Goal: Information Seeking & Learning: Learn about a topic

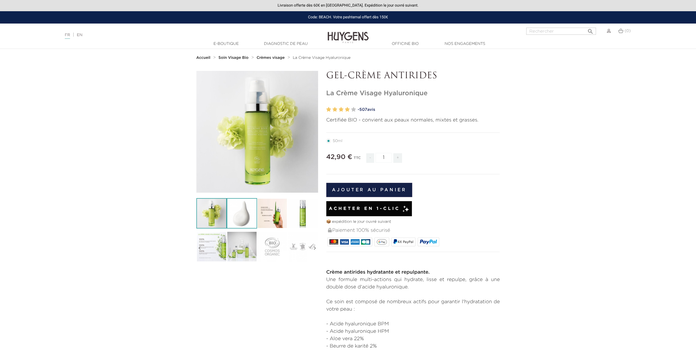
click at [241, 208] on img at bounding box center [242, 213] width 30 height 30
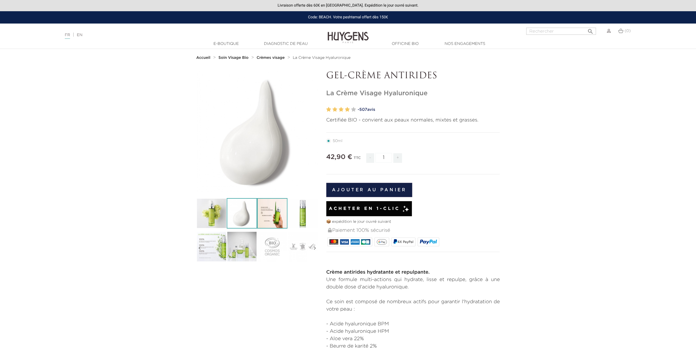
click at [264, 211] on img at bounding box center [272, 213] width 30 height 30
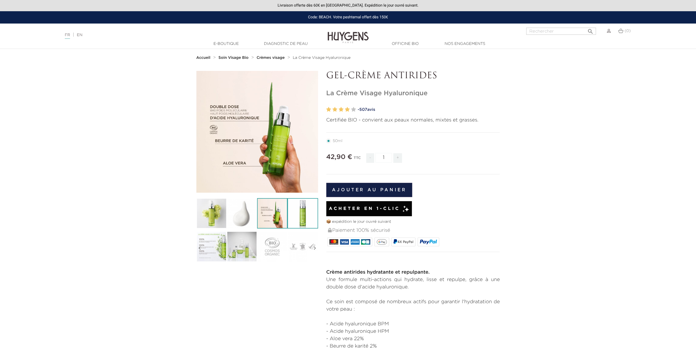
click at [312, 213] on img at bounding box center [302, 213] width 30 height 30
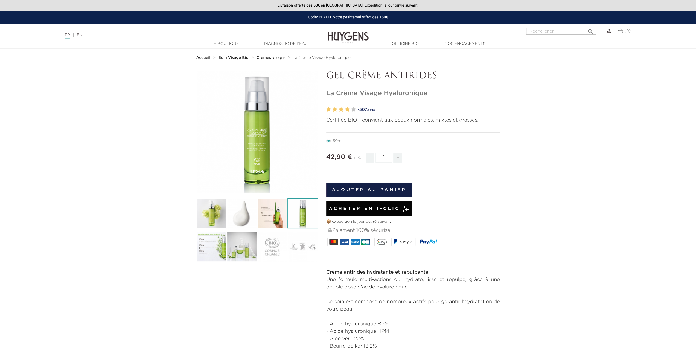
click at [202, 242] on icon "" at bounding box center [199, 247] width 7 height 27
click at [231, 242] on img at bounding box center [242, 246] width 30 height 30
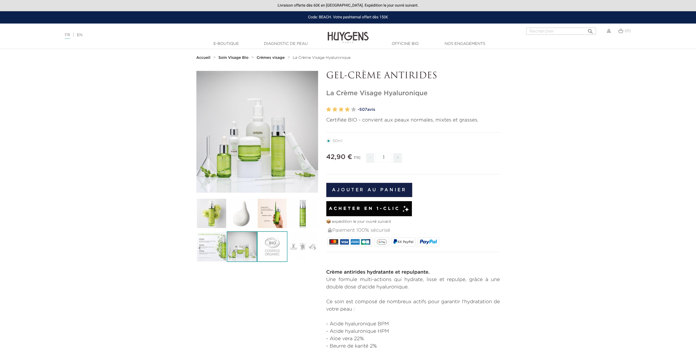
click at [262, 243] on img at bounding box center [272, 246] width 30 height 30
